Goal: Find specific page/section: Locate a particular part of the current website

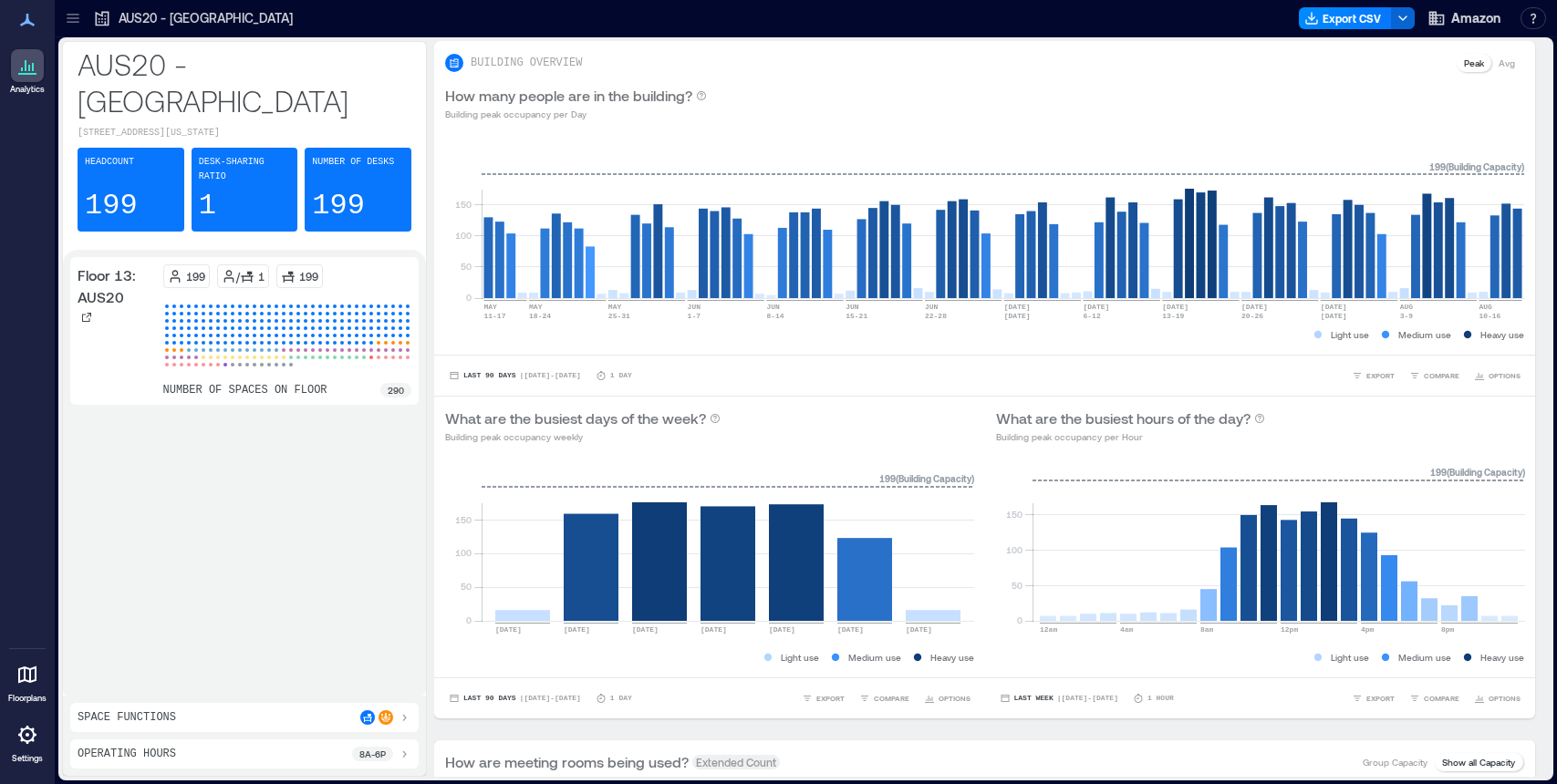
click at [32, 676] on icon at bounding box center [27, 674] width 22 height 22
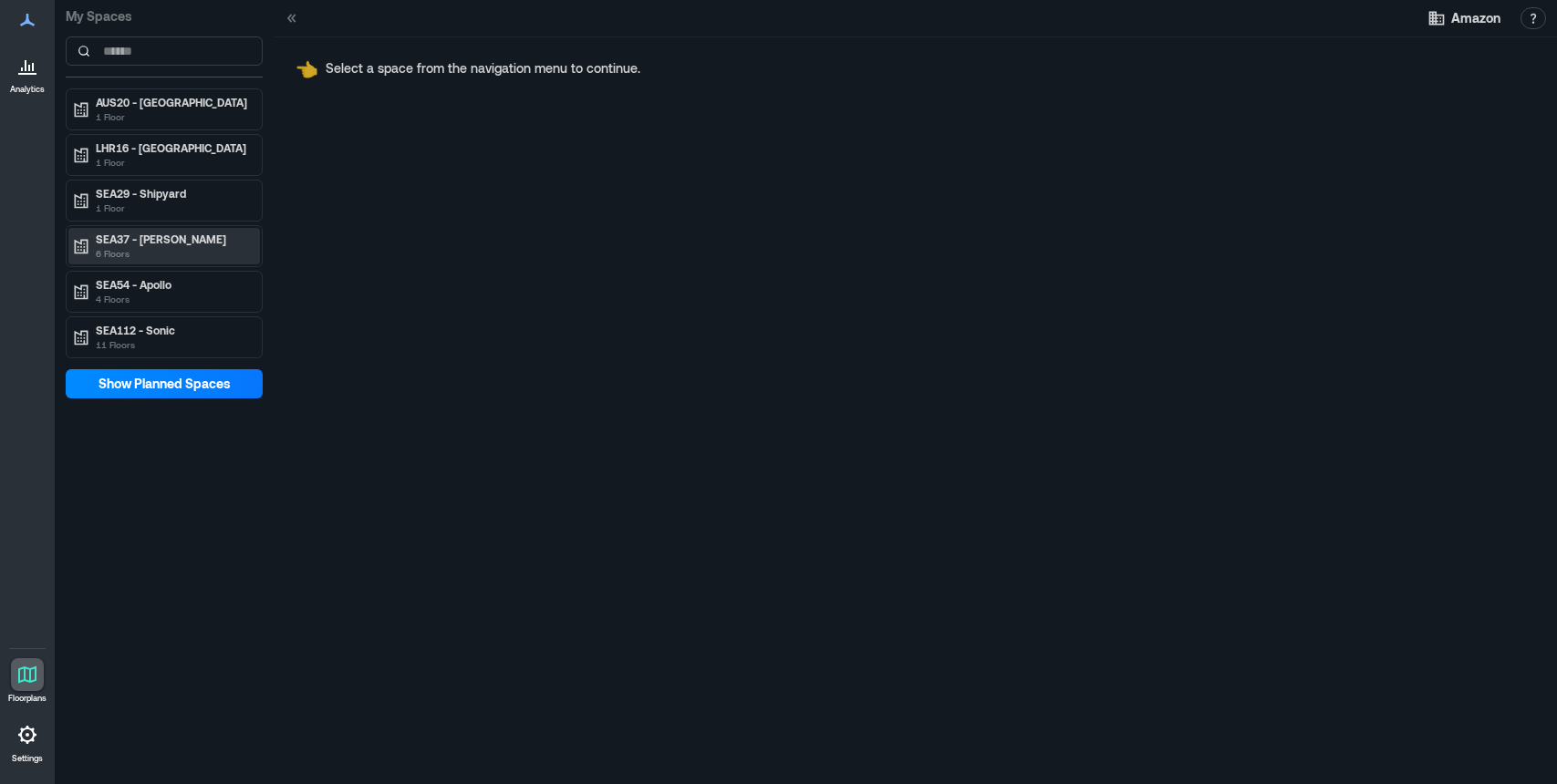
click at [146, 244] on p "SEA37 - [PERSON_NAME]" at bounding box center [172, 239] width 153 height 14
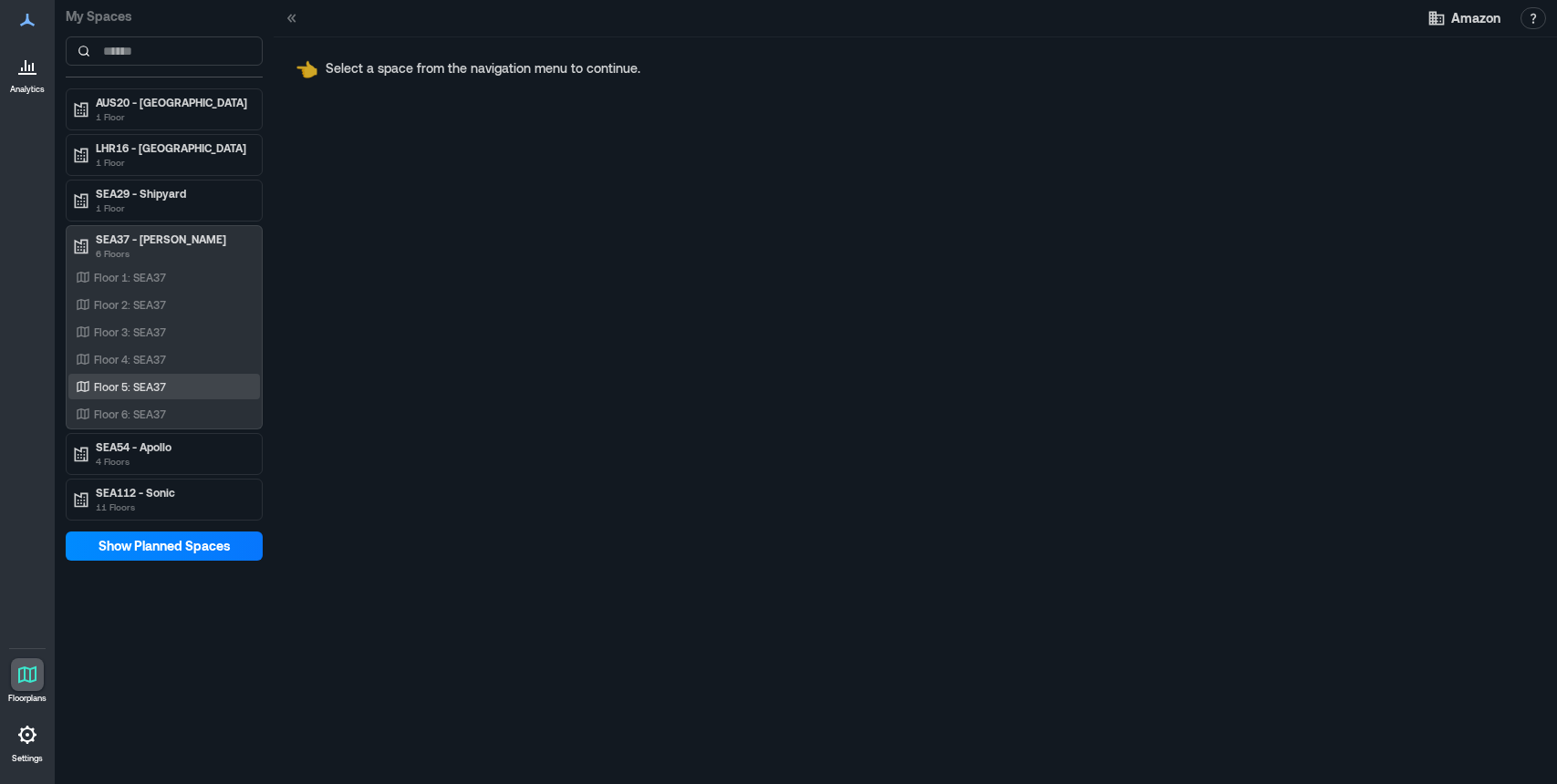
click at [162, 384] on p "Floor 5: SEA37" at bounding box center [129, 386] width 72 height 14
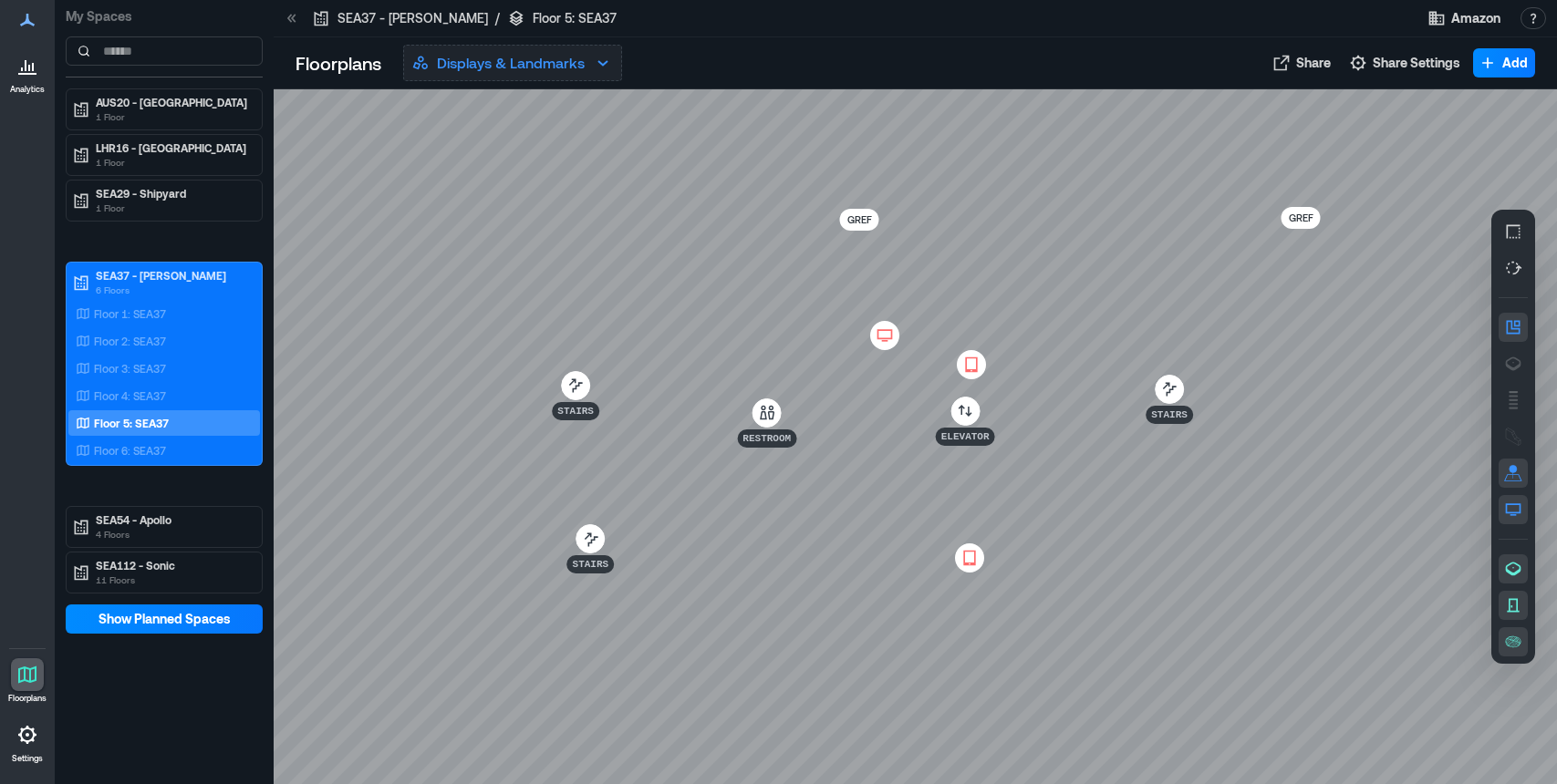
click at [501, 67] on p "Displays & Landmarks" at bounding box center [510, 62] width 148 height 22
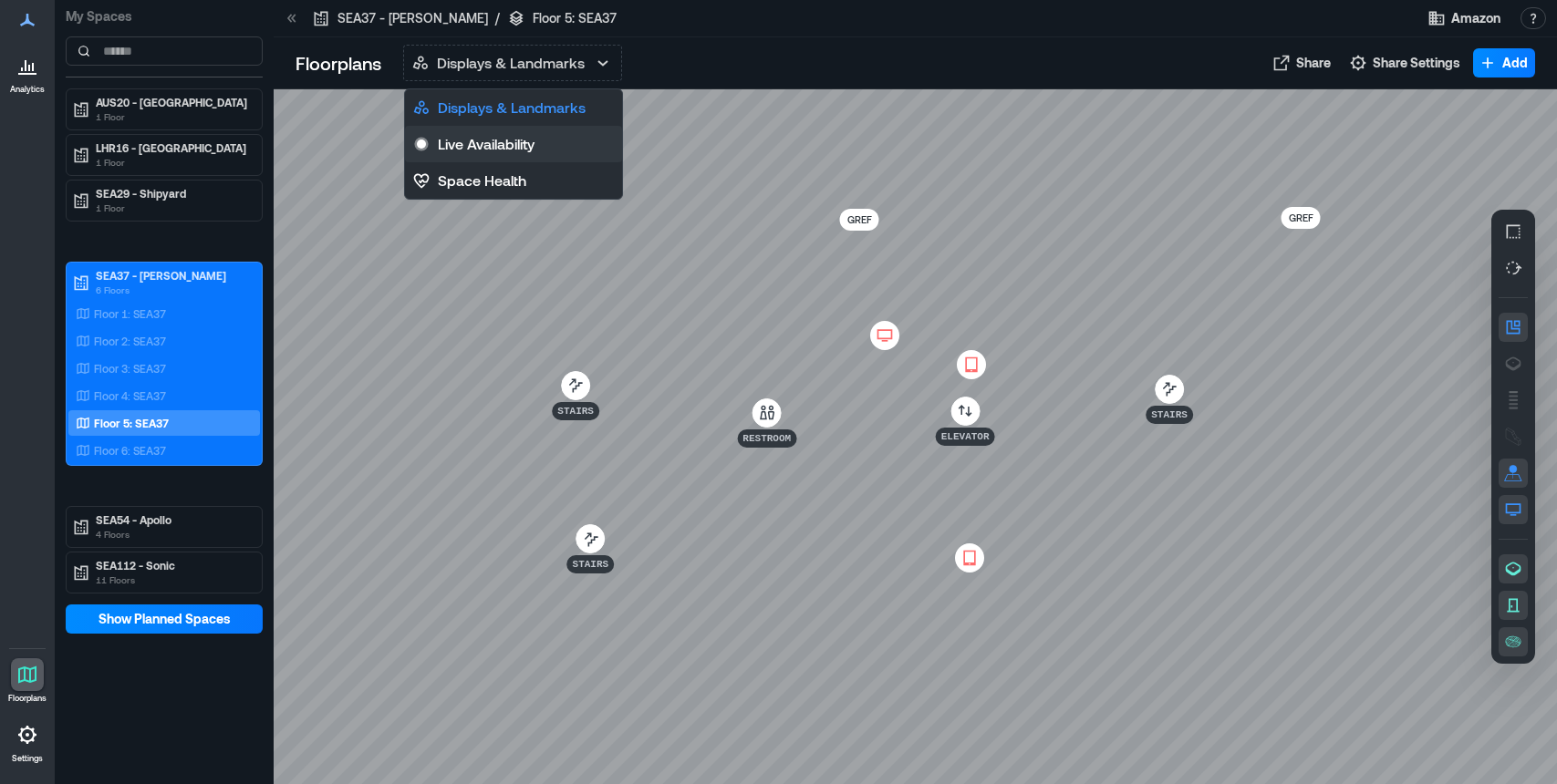
click at [499, 146] on p "Live Availability" at bounding box center [485, 143] width 96 height 22
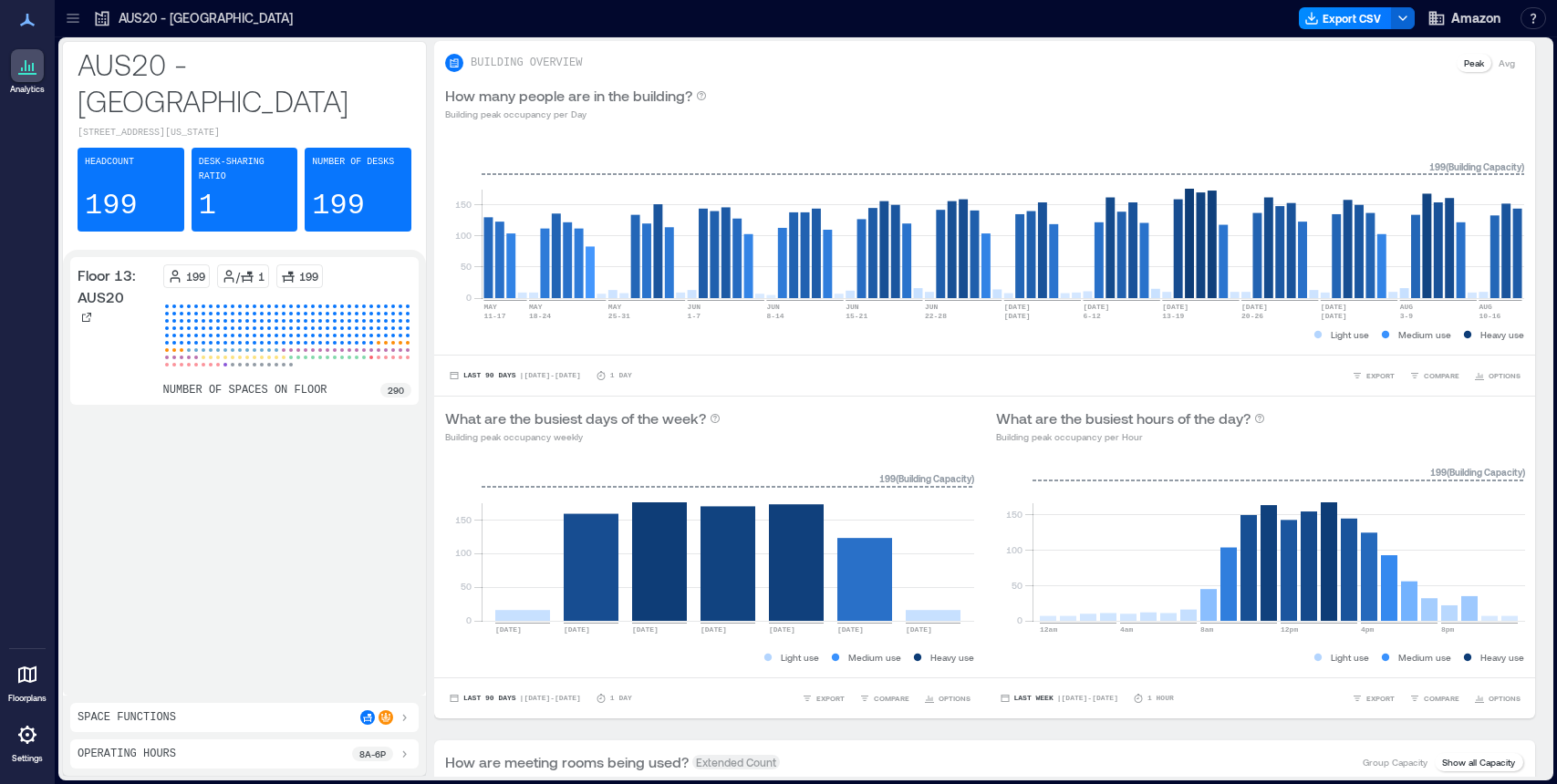
click at [19, 678] on icon at bounding box center [27, 675] width 18 height 17
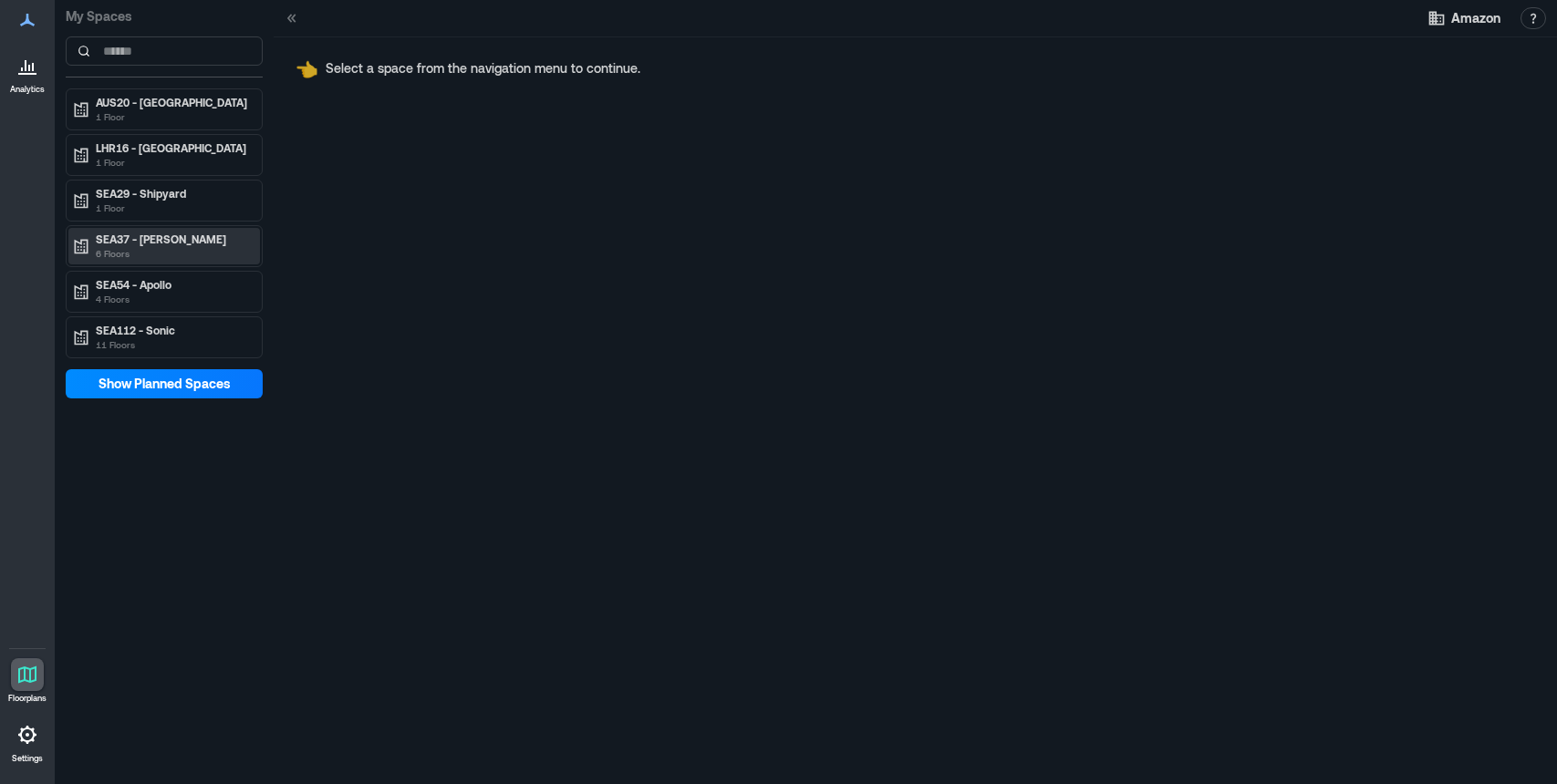
click at [181, 254] on p "6 Floors" at bounding box center [172, 253] width 153 height 14
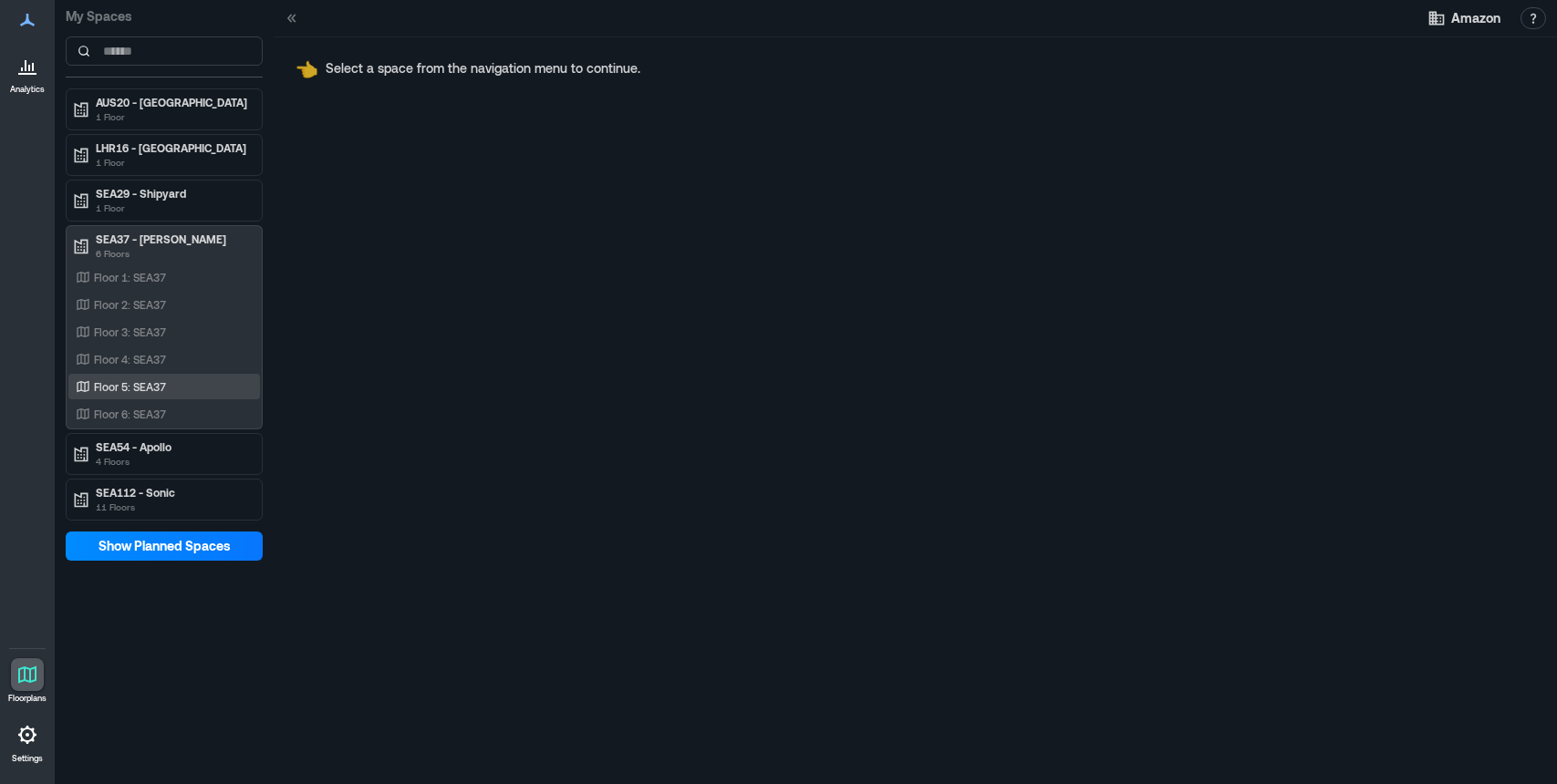
click at [167, 388] on div "Floor 5: SEA37" at bounding box center [160, 386] width 177 height 18
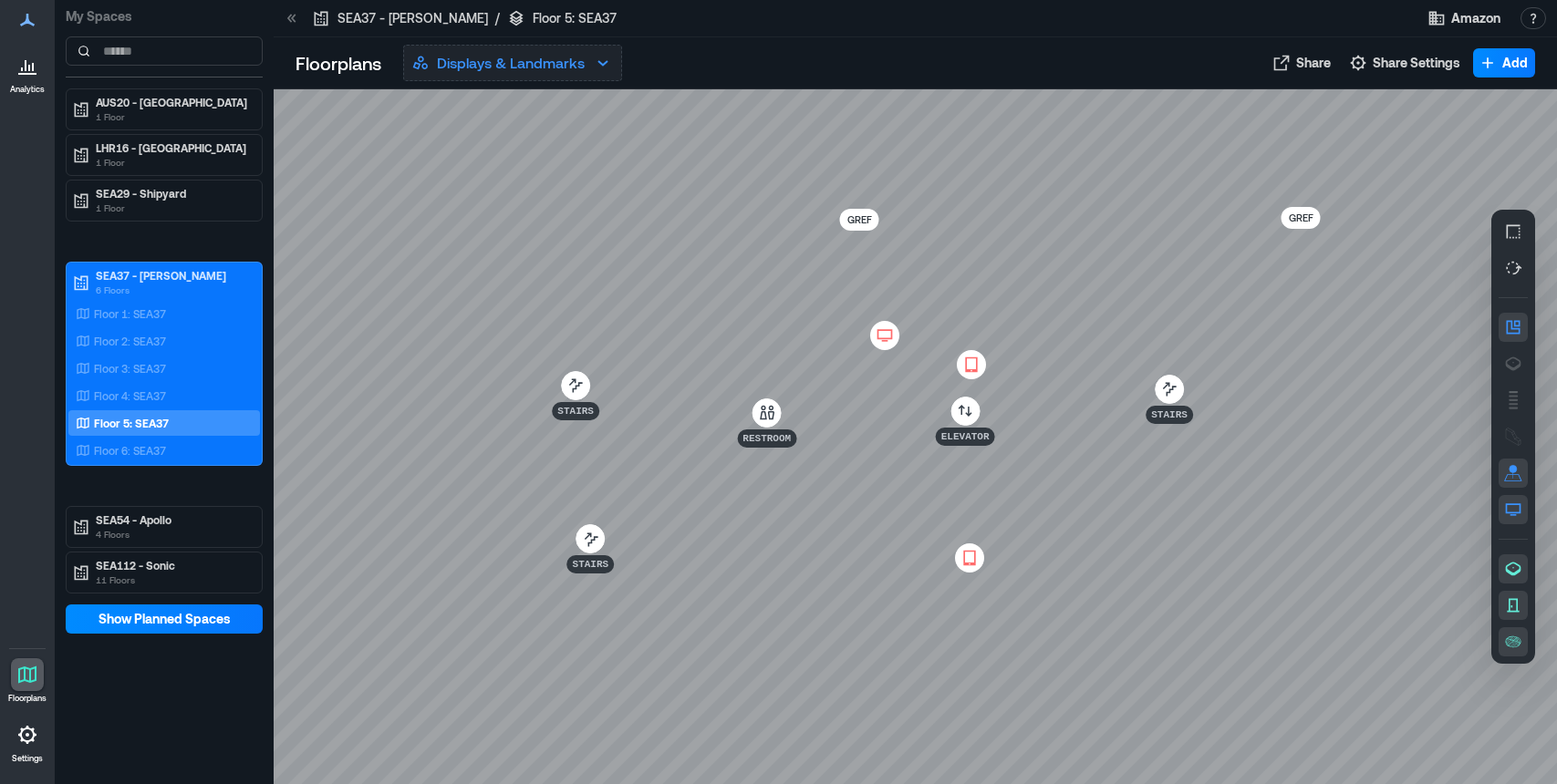
click at [482, 54] on p "Displays & Landmarks" at bounding box center [510, 62] width 148 height 22
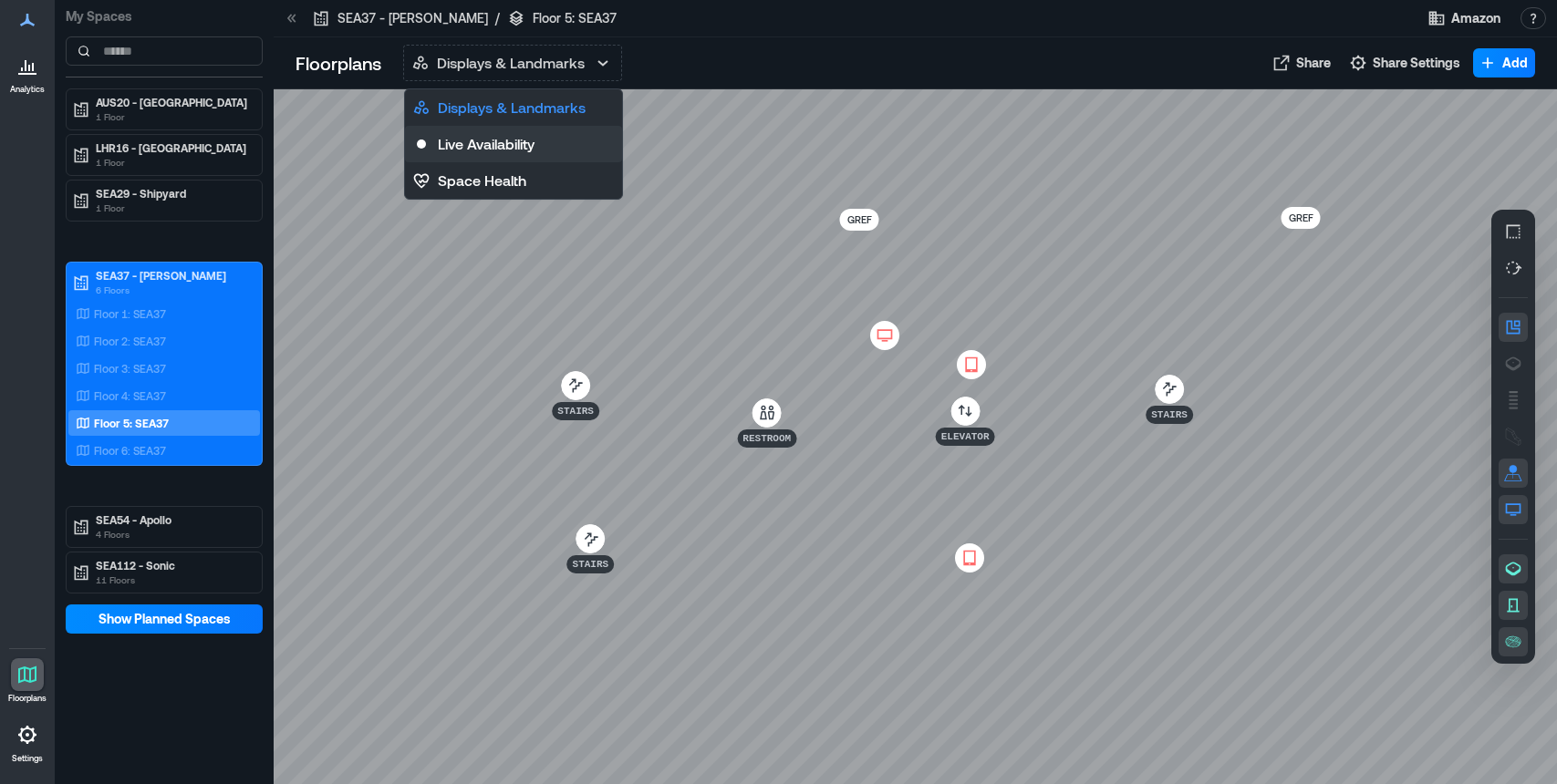
click at [512, 143] on p "Live Availability" at bounding box center [485, 143] width 96 height 22
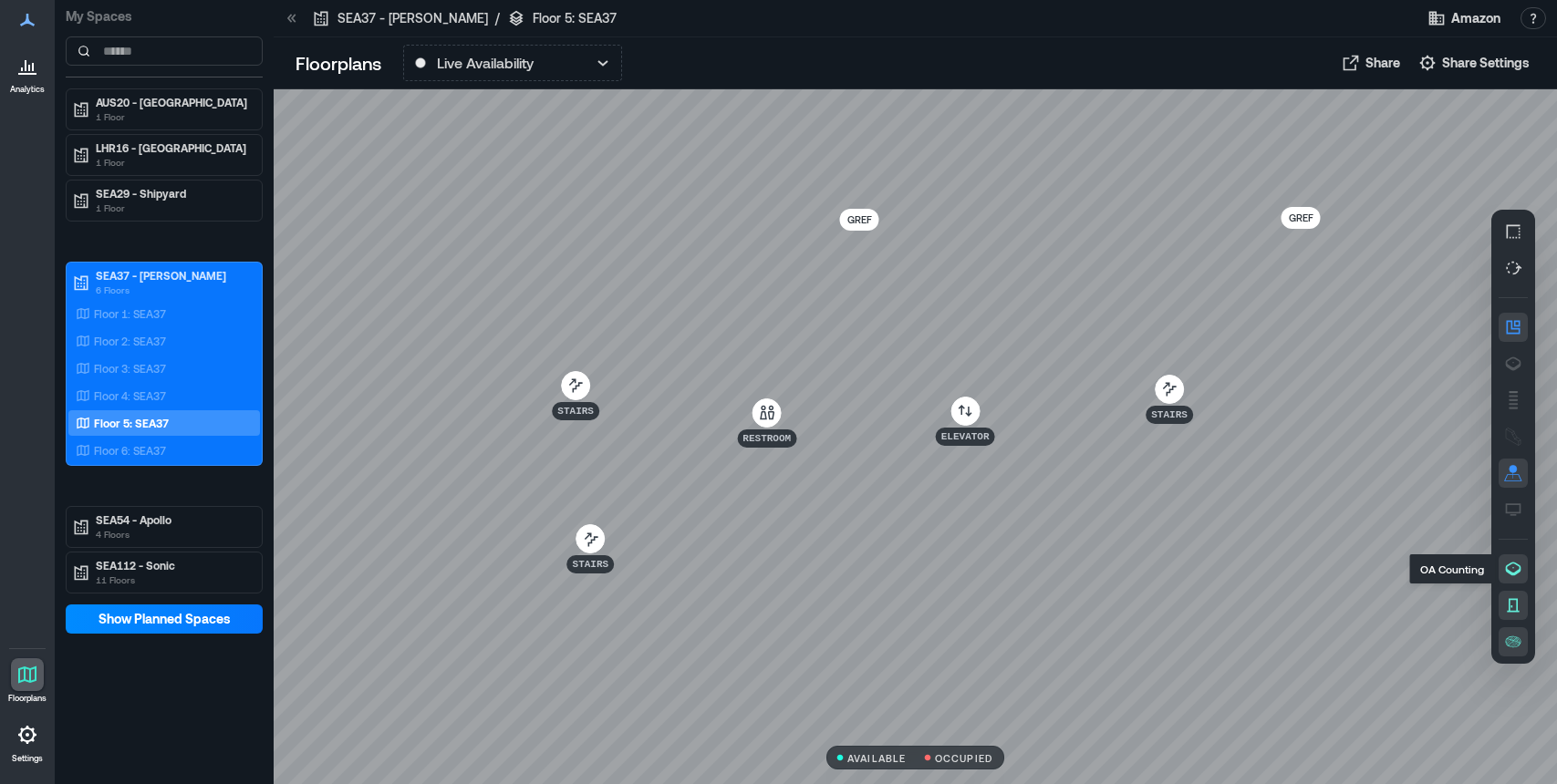
click at [1506, 567] on icon "button" at bounding box center [1514, 569] width 15 height 13
click at [1506, 597] on icon "button" at bounding box center [1513, 605] width 18 height 18
click at [1508, 577] on icon "button" at bounding box center [1513, 568] width 18 height 18
click at [1507, 597] on icon "button" at bounding box center [1513, 605] width 18 height 18
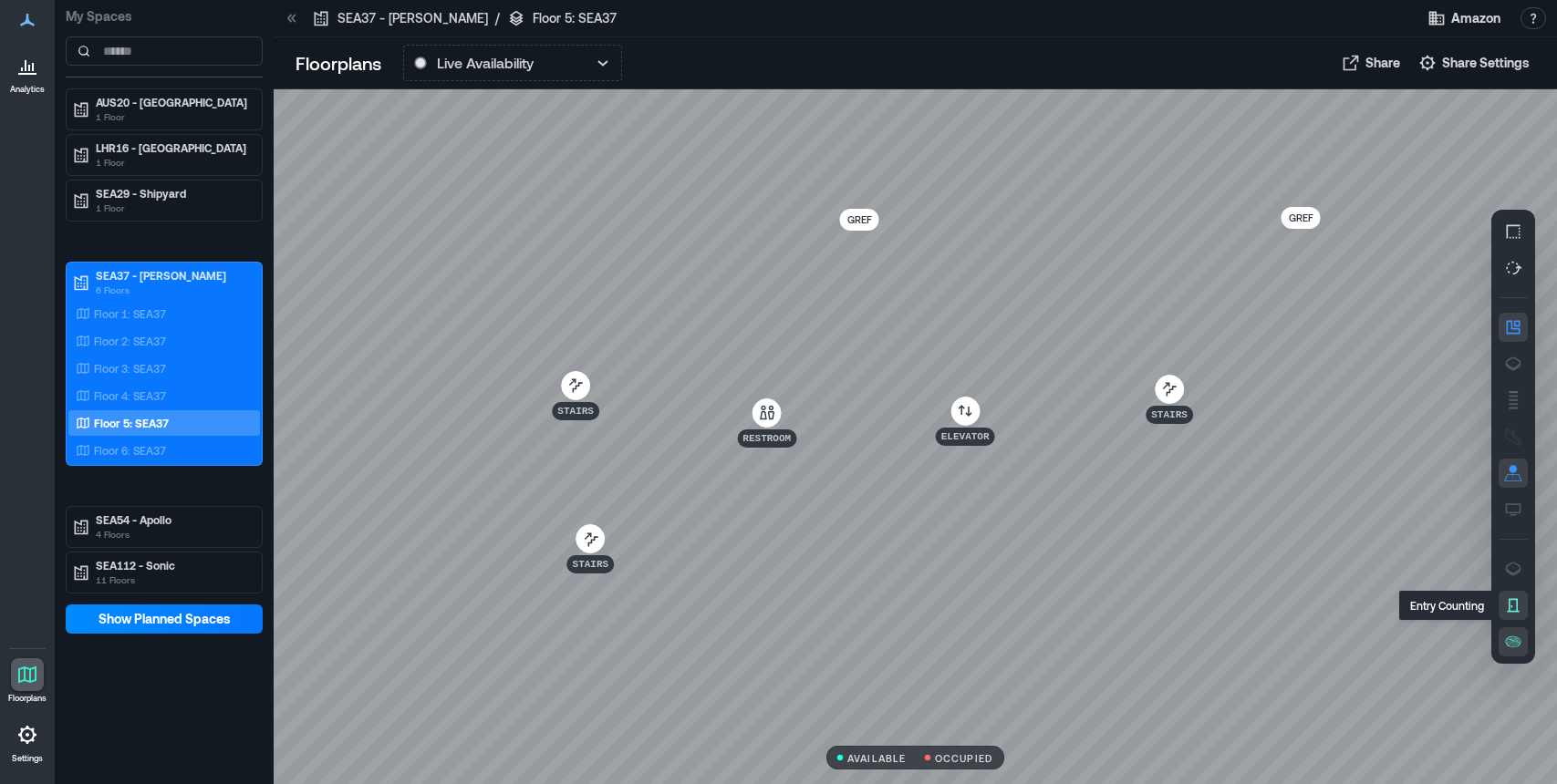
click at [1507, 597] on icon "button" at bounding box center [1513, 605] width 18 height 18
click at [1507, 578] on button "button" at bounding box center [1513, 569] width 30 height 30
